Goal: Information Seeking & Learning: Learn about a topic

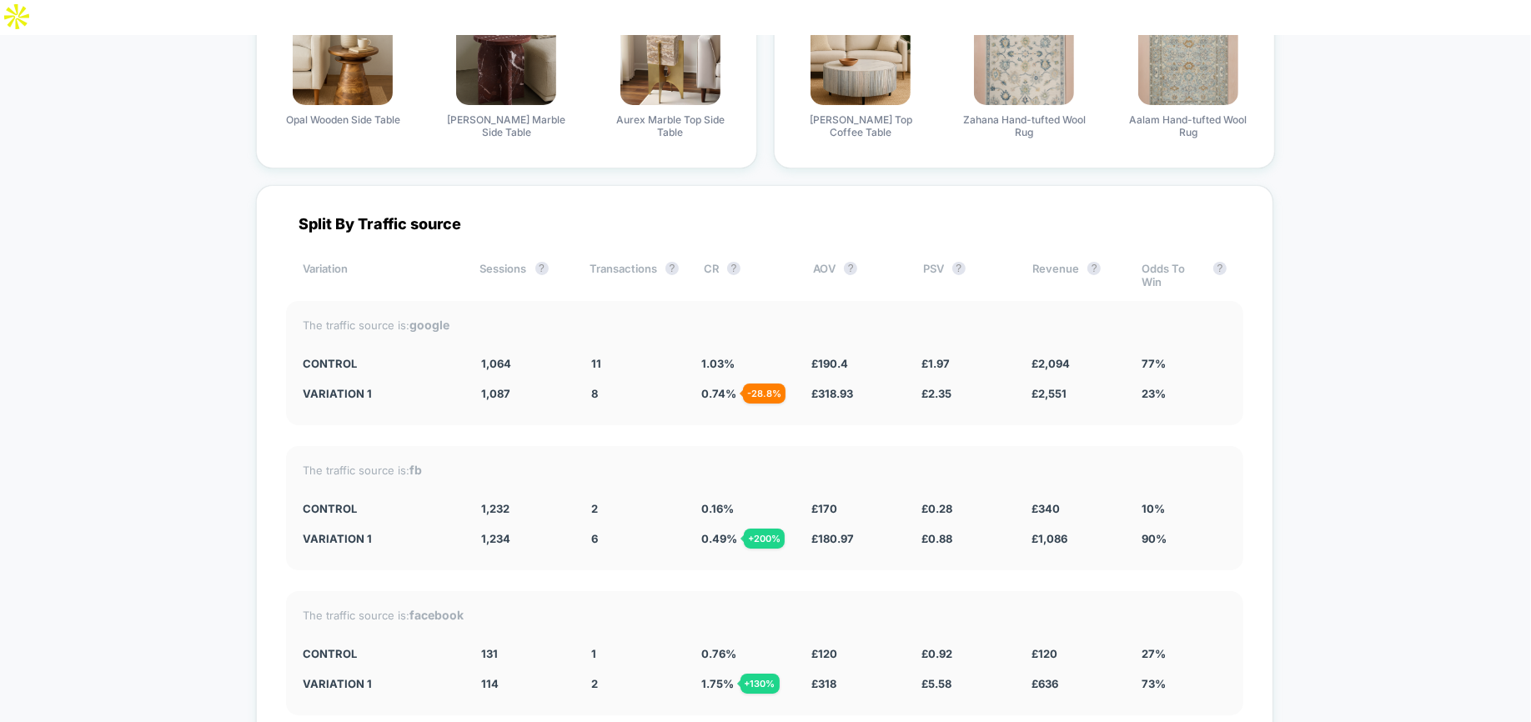
scroll to position [4133, 0]
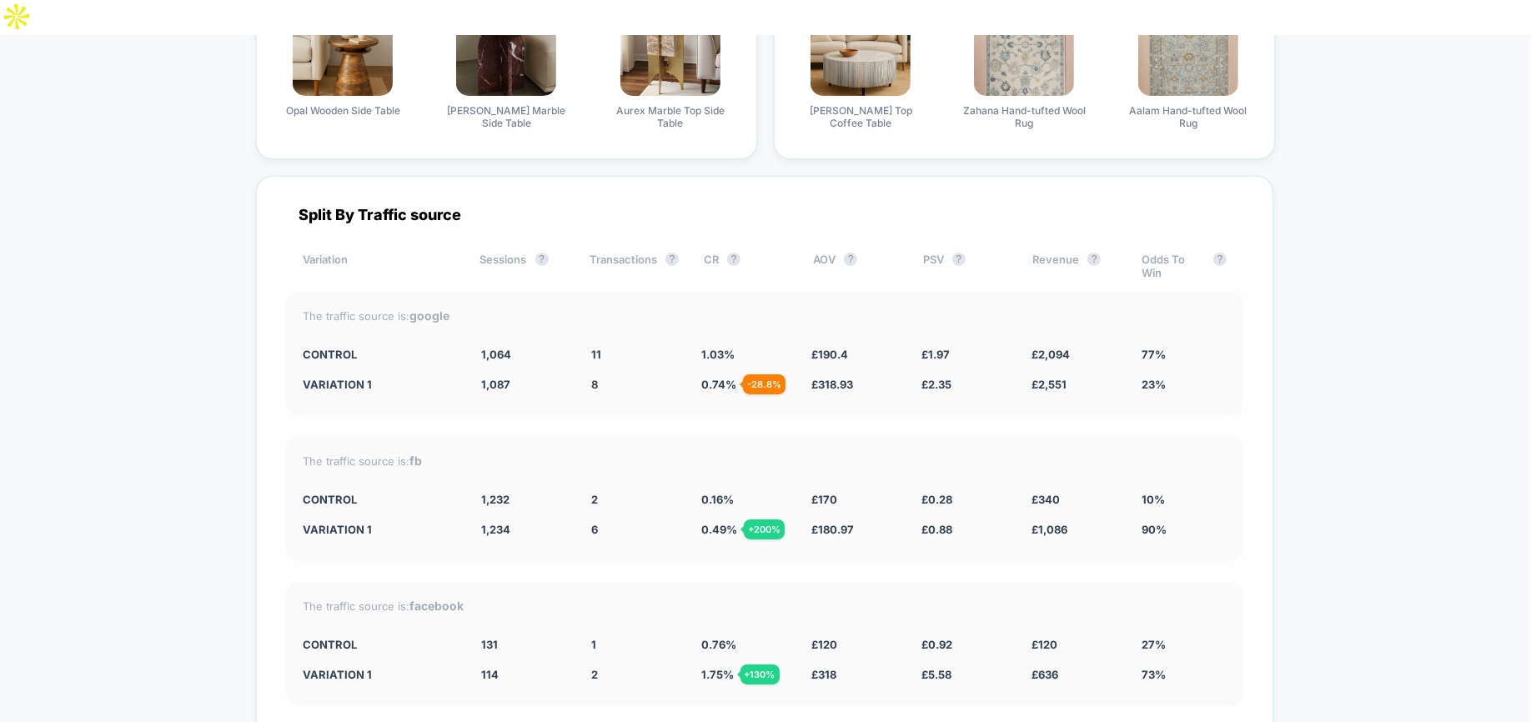
click at [420, 292] on div "The traffic source is: google CONTROL 1,064 11 1.03 % £ 190.4 £ 1.97 £ 2,094 77…" at bounding box center [764, 354] width 957 height 124
click at [420, 309] on strong "google" at bounding box center [429, 316] width 40 height 14
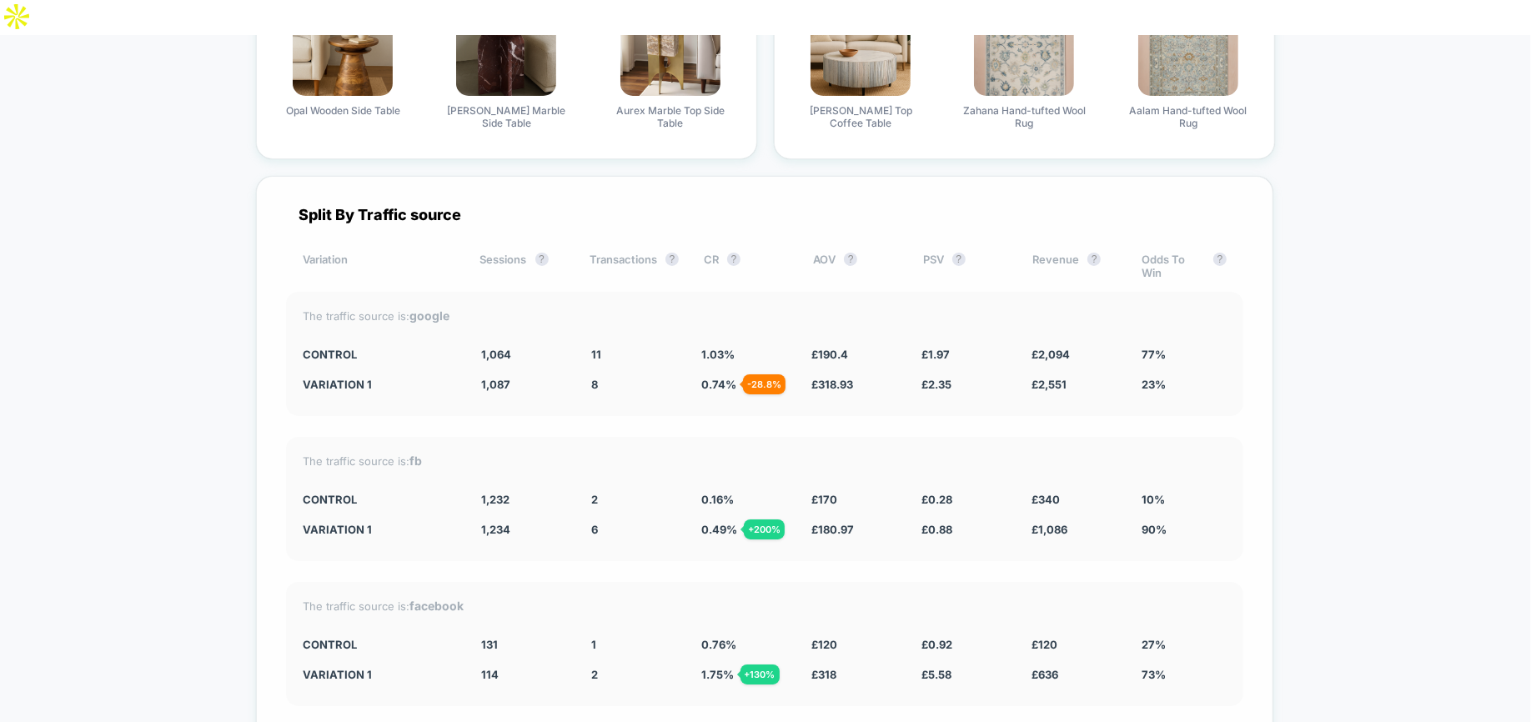
click at [431, 292] on div "The traffic source is: google CONTROL 1,064 11 1.03 % £ 190.4 £ 1.97 £ 2,094 77…" at bounding box center [764, 354] width 957 height 124
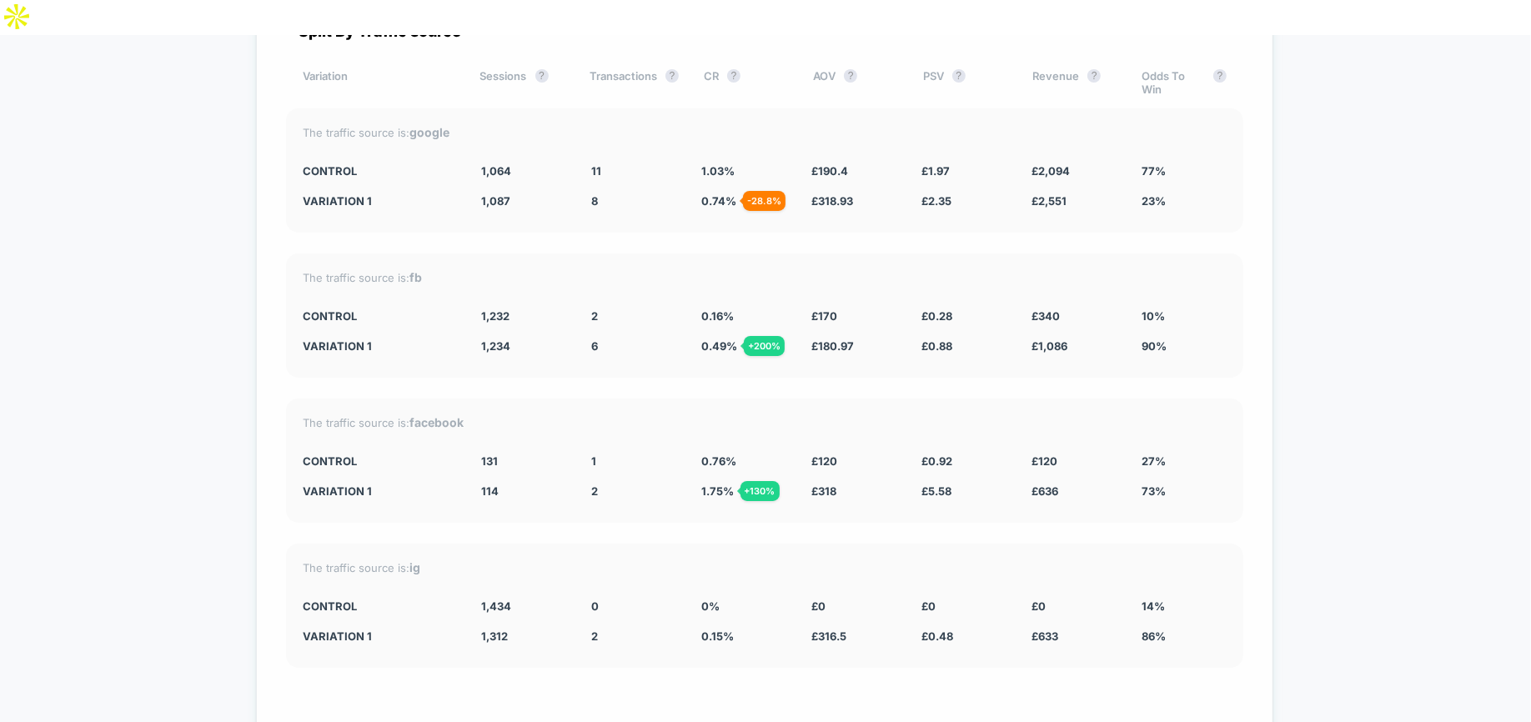
scroll to position [4318, 0]
drag, startPoint x: 294, startPoint y: 301, endPoint x: 740, endPoint y: 297, distance: 446.1
click at [745, 299] on div "The traffic source is: fb CONTROL 1,232 2 0.16 % £ 170 £ 0.28 £ 340 10% Variati…" at bounding box center [764, 315] width 957 height 124
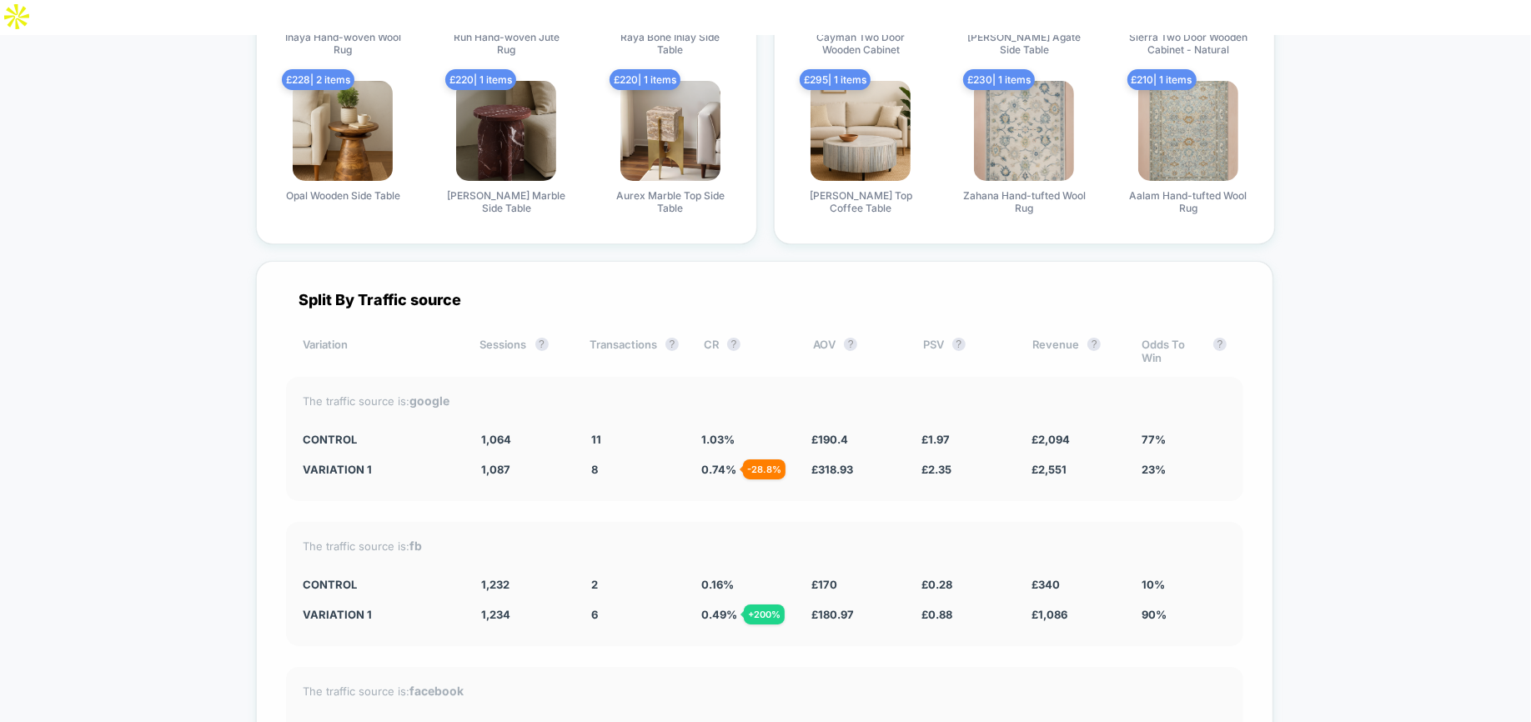
scroll to position [4050, 0]
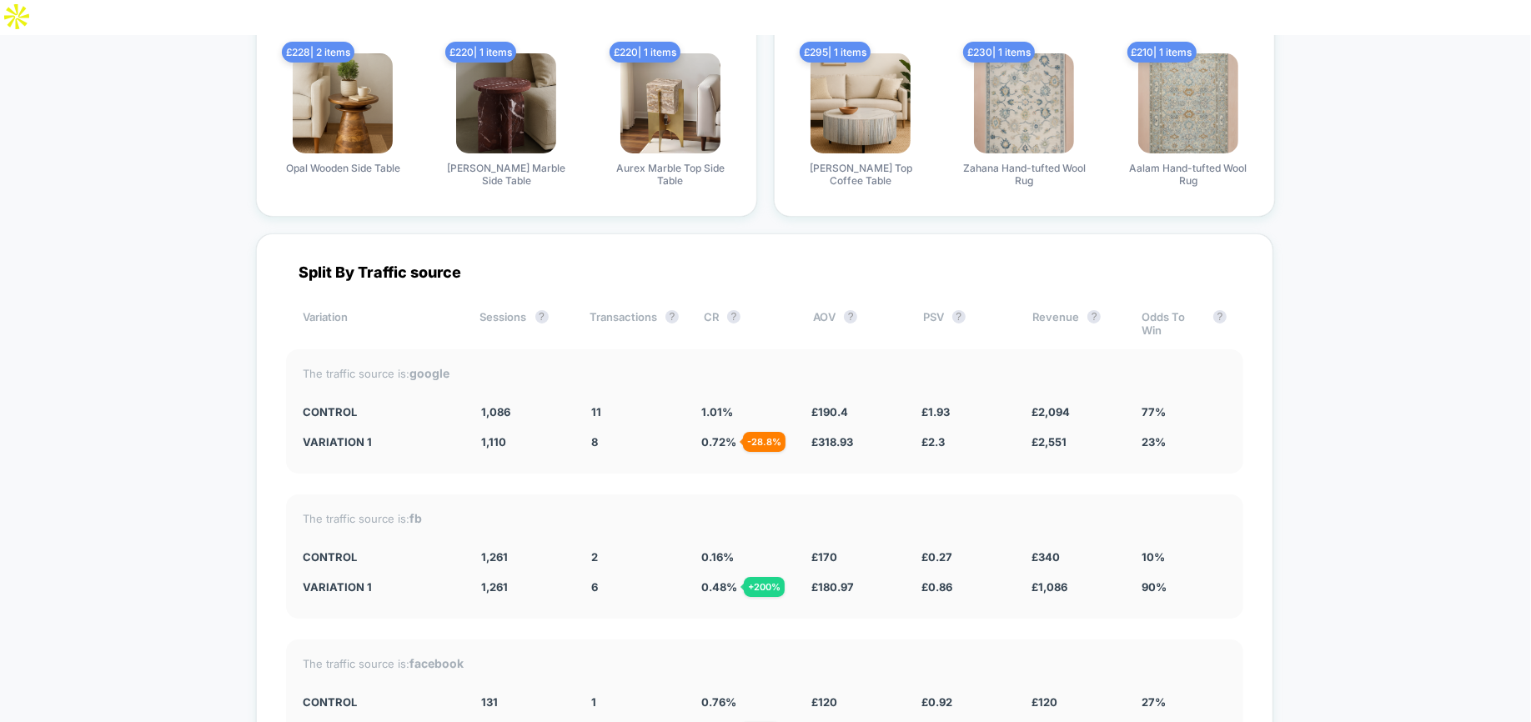
scroll to position [4083, 0]
